Goal: Task Accomplishment & Management: Use online tool/utility

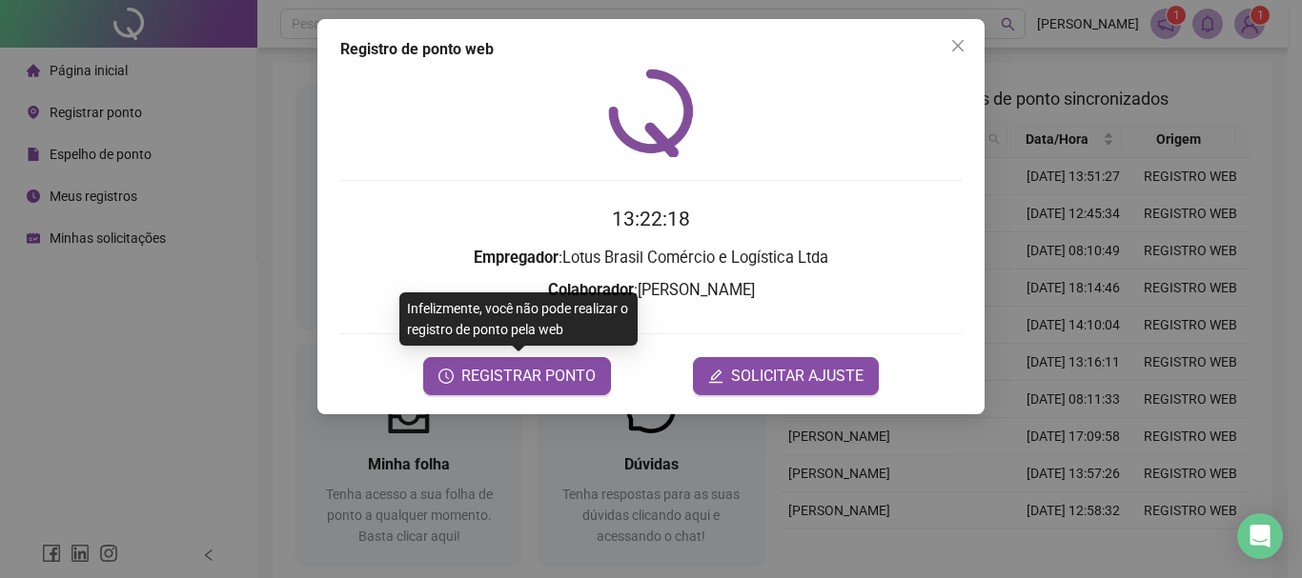
click at [549, 387] on span "REGISTRAR PONTO" at bounding box center [528, 376] width 134 height 23
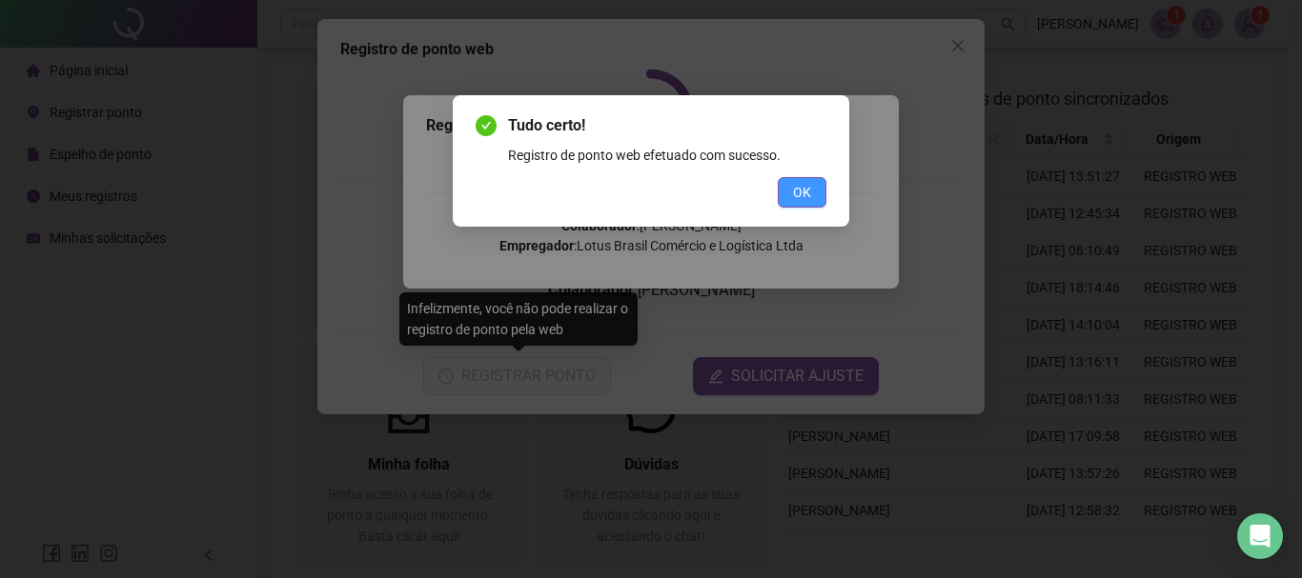
click at [795, 191] on span "OK" at bounding box center [802, 192] width 18 height 21
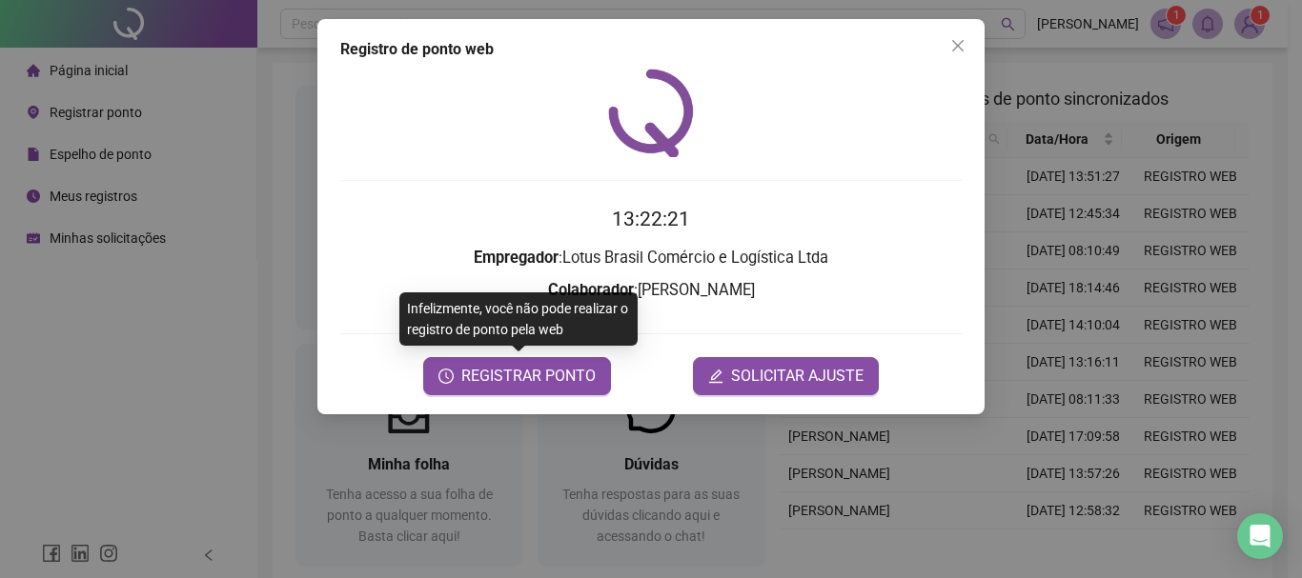
drag, startPoint x: 964, startPoint y: 50, endPoint x: 487, endPoint y: 50, distance: 477.4
click at [963, 50] on icon "close" at bounding box center [957, 45] width 15 height 15
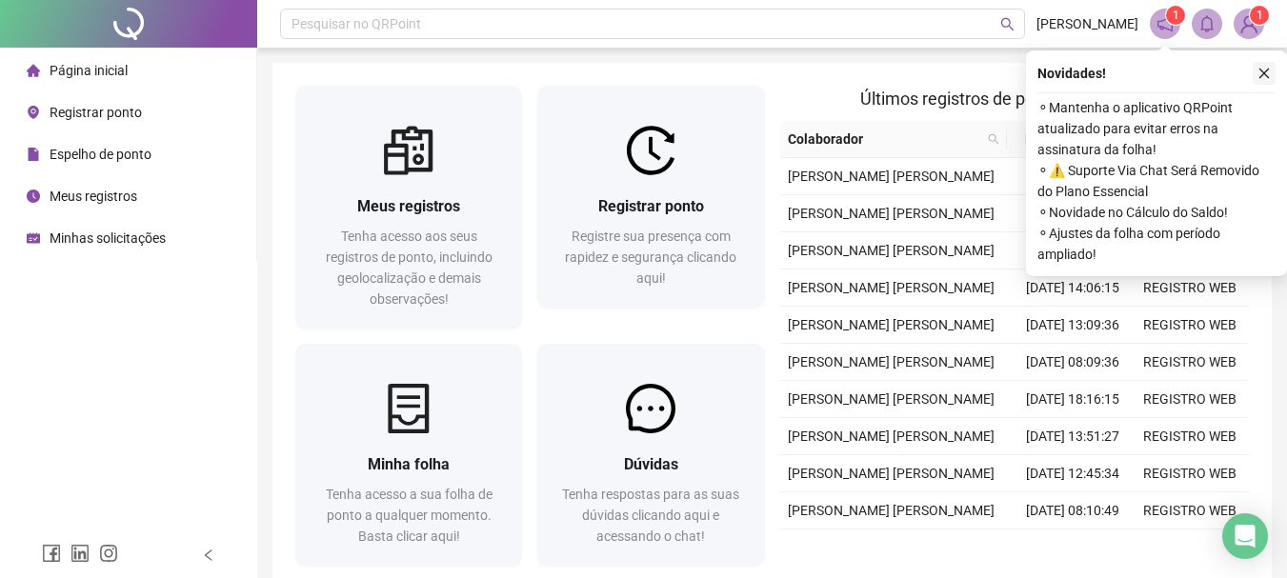
click at [1265, 72] on icon "close" at bounding box center [1264, 73] width 13 height 13
